Goal: Navigation & Orientation: Go to known website

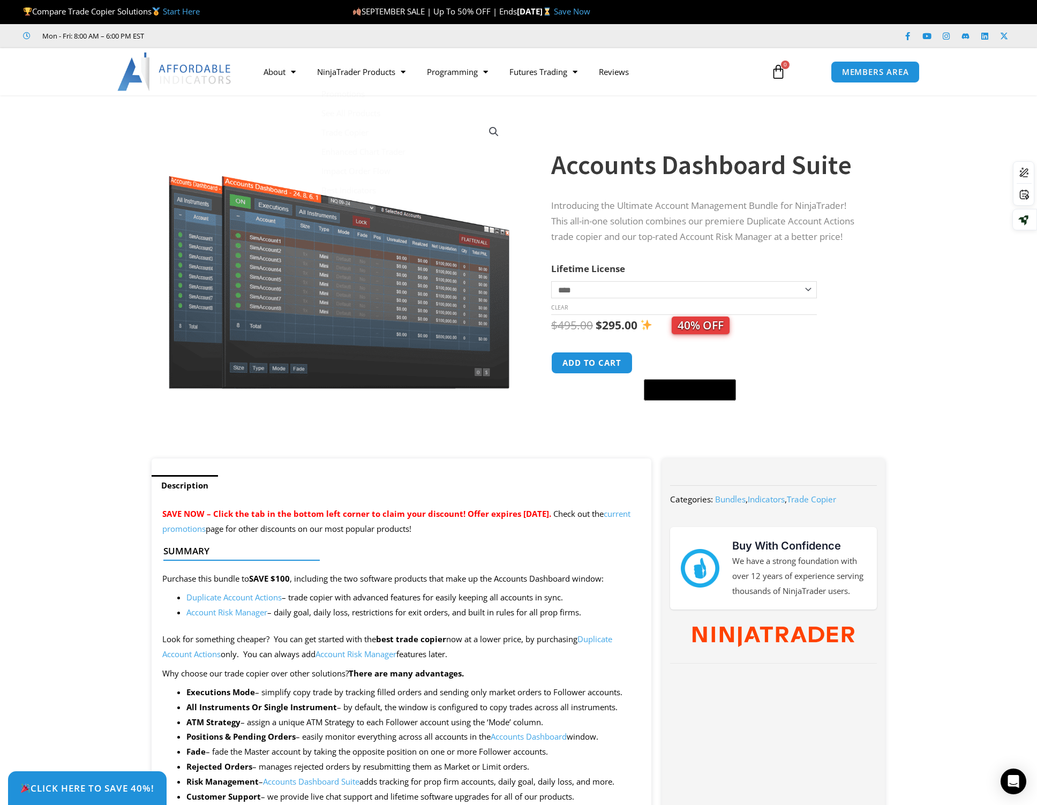
click at [208, 75] on img at bounding box center [174, 71] width 115 height 39
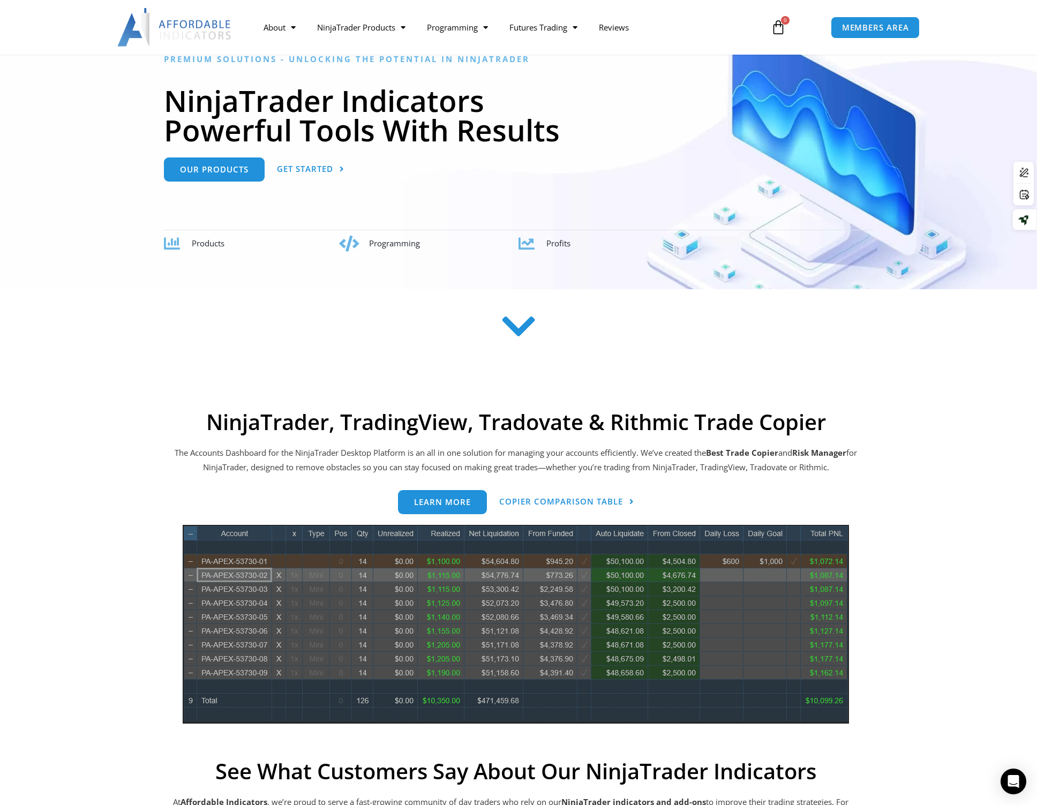
scroll to position [161, 0]
